Goal: Task Accomplishment & Management: Manage account settings

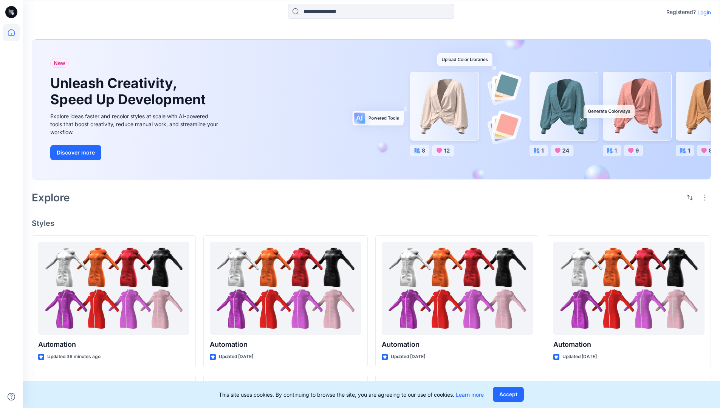
click at [702, 12] on p "Login" at bounding box center [705, 12] width 14 height 8
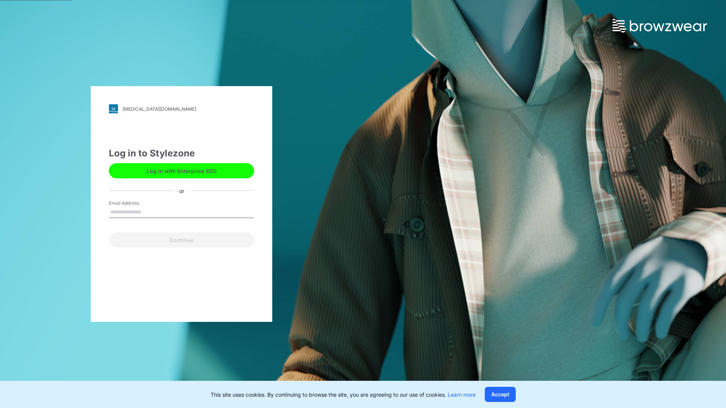
click at [149, 212] on input "Email Address" at bounding box center [181, 212] width 145 height 11
type input "**********"
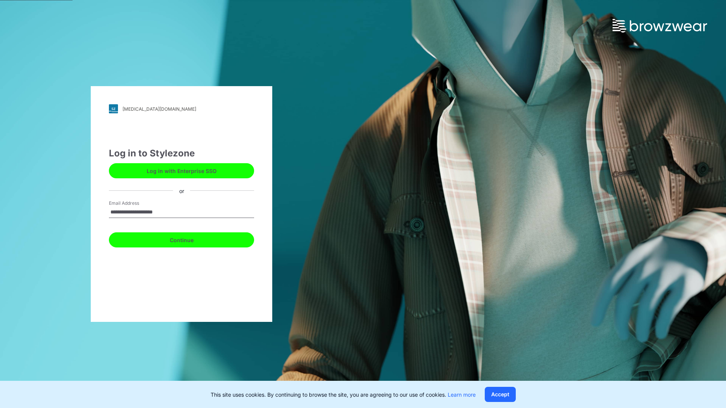
click at [190, 239] on button "Continue" at bounding box center [181, 240] width 145 height 15
